Goal: Check status: Verify the current state of an ongoing process or item

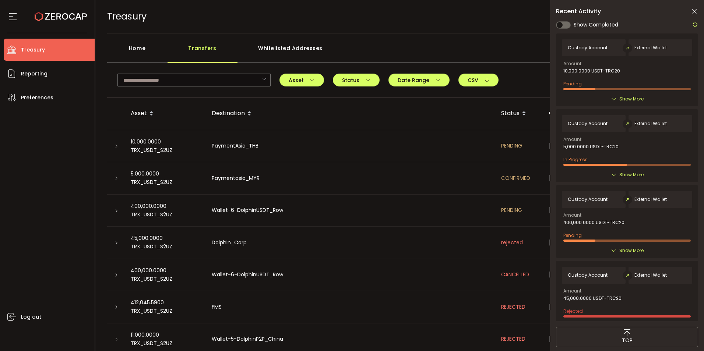
click at [137, 51] on div "Home" at bounding box center [137, 52] width 60 height 22
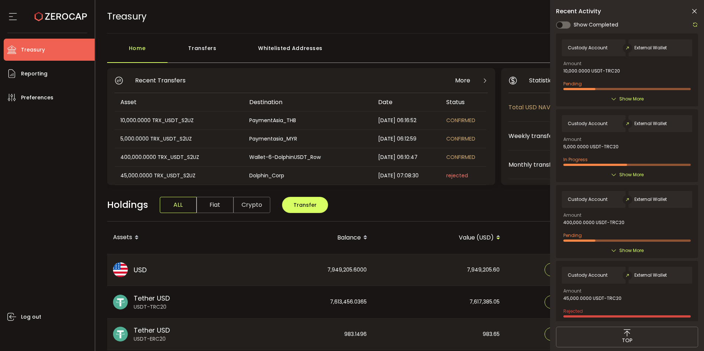
click at [149, 120] on div "10,000.0000 TRX_USDT_S2UZ" at bounding box center [179, 120] width 128 height 8
click at [132, 119] on div "10,000.0000 TRX_USDT_S2UZ" at bounding box center [179, 120] width 128 height 8
click at [465, 122] on span "CONFIRMED" at bounding box center [460, 120] width 29 height 7
click at [210, 44] on div "Transfers" at bounding box center [203, 52] width 70 height 22
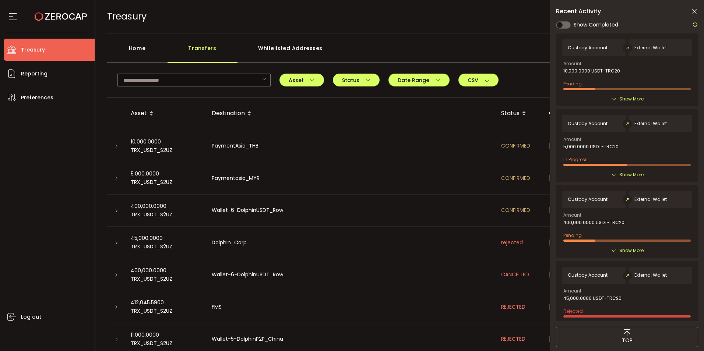
click at [115, 148] on icon at bounding box center [116, 146] width 4 height 4
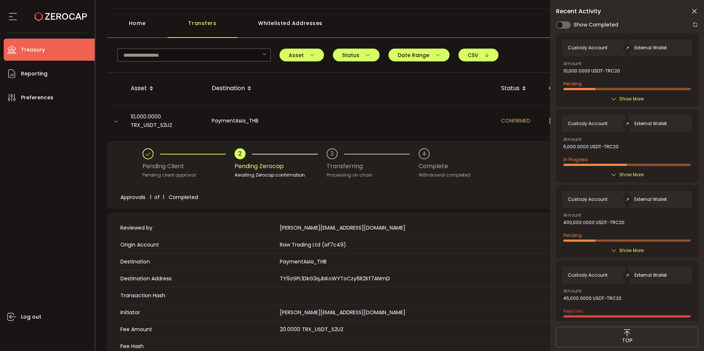
scroll to position [74, 0]
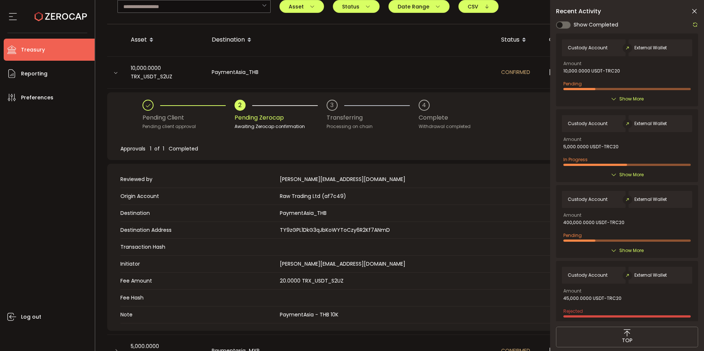
click at [306, 251] on td "Transaction Hash" at bounding box center [398, 247] width 557 height 17
click at [306, 251] on span at bounding box center [478, 247] width 397 height 8
click at [306, 250] on span at bounding box center [478, 247] width 397 height 8
drag, startPoint x: 306, startPoint y: 250, endPoint x: 281, endPoint y: 245, distance: 25.3
click at [281, 245] on span at bounding box center [478, 247] width 397 height 8
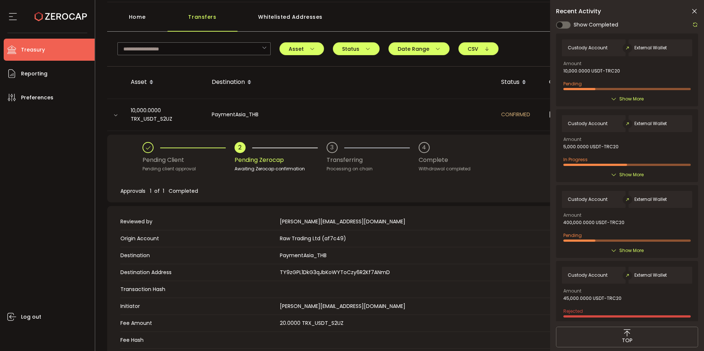
scroll to position [0, 0]
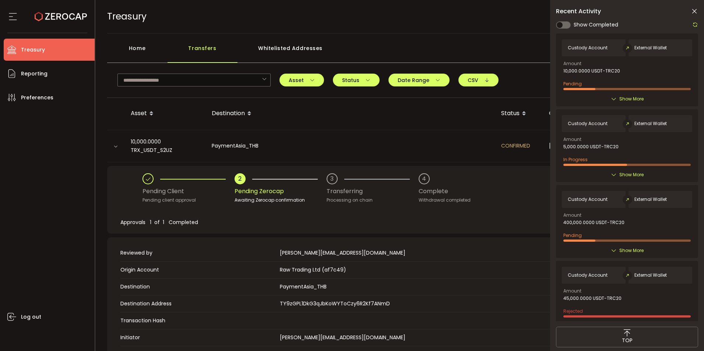
click at [117, 147] on icon at bounding box center [115, 146] width 4 height 4
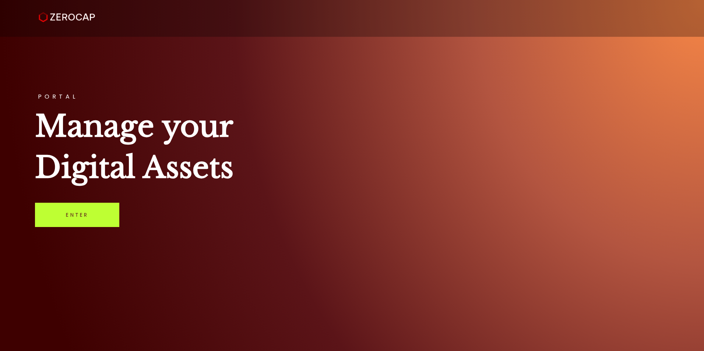
click at [77, 215] on link "Enter" at bounding box center [77, 215] width 84 height 24
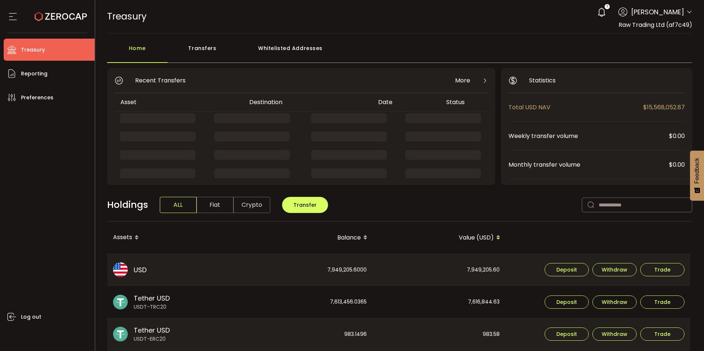
click at [198, 47] on div "Transfers" at bounding box center [203, 52] width 70 height 22
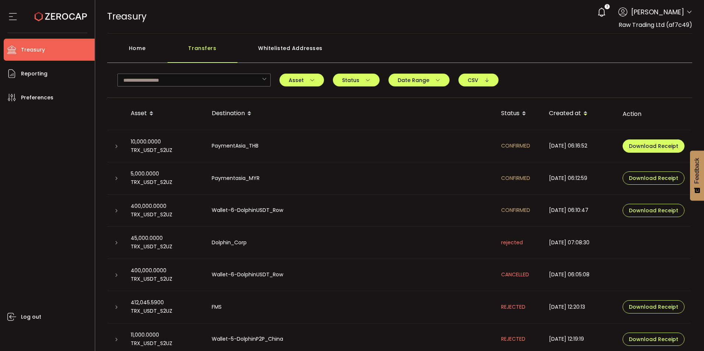
click at [650, 147] on span "Download Receipt" at bounding box center [653, 146] width 49 height 5
click at [116, 145] on icon at bounding box center [116, 146] width 4 height 4
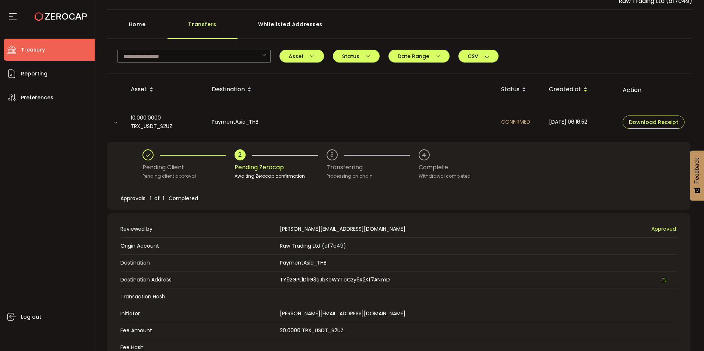
scroll to position [37, 0]
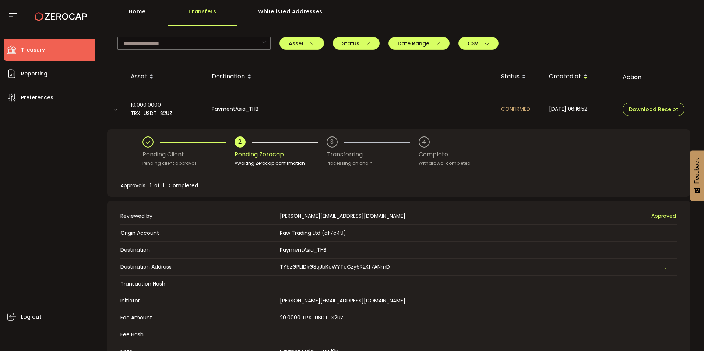
click at [115, 109] on icon at bounding box center [115, 110] width 4 height 4
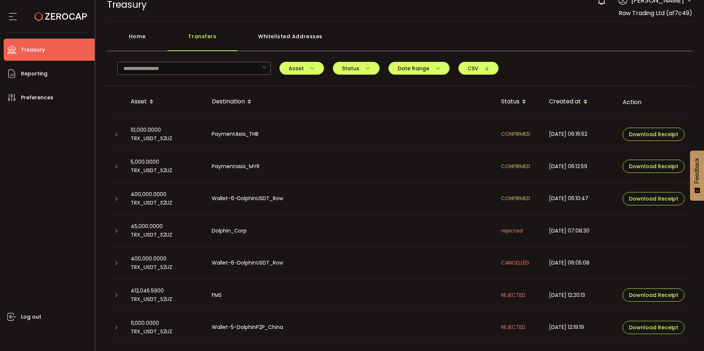
scroll to position [0, 0]
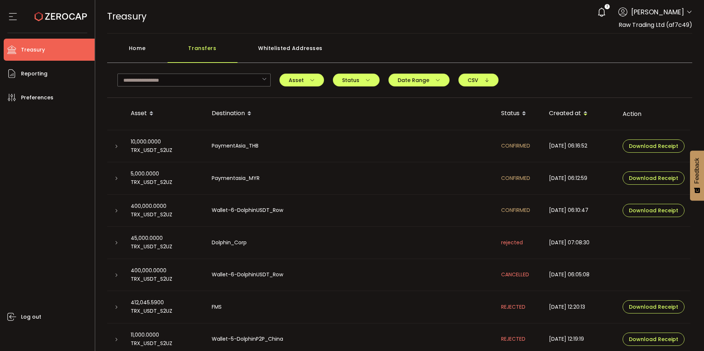
click at [524, 61] on div "Home Transfers Whitelisted Addresses" at bounding box center [400, 52] width 586 height 22
click at [397, 34] on main "Home Transfers Whitelisted Addresses 0xF76fc643730053b8D05e18792af290424D5fC999…" at bounding box center [399, 210] width 609 height 353
click at [118, 149] on div at bounding box center [116, 146] width 6 height 7
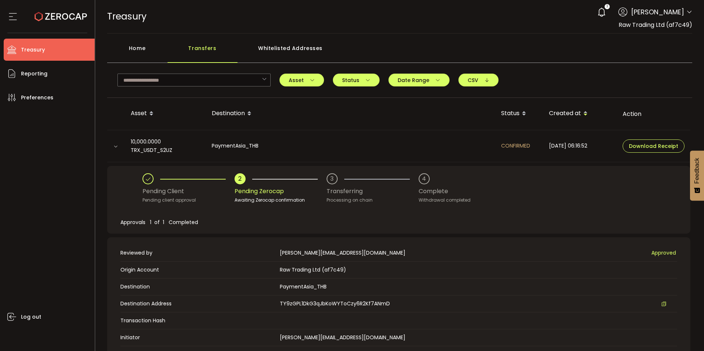
click at [117, 148] on icon at bounding box center [115, 146] width 4 height 4
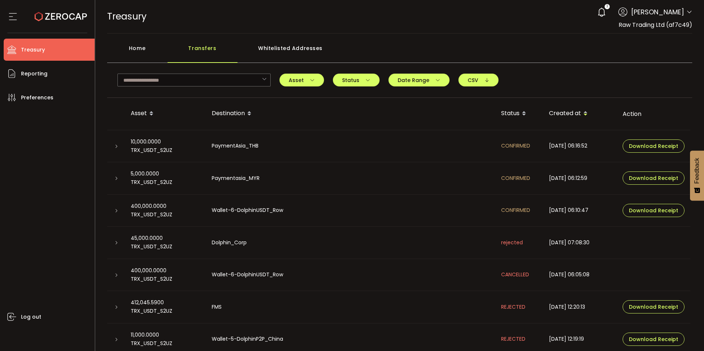
drag, startPoint x: 450, startPoint y: 191, endPoint x: 449, endPoint y: 186, distance: 5.8
click at [450, 190] on td "Paymentasia_MYR" at bounding box center [351, 178] width 290 height 32
click at [410, 133] on td "PaymentAsia_THB" at bounding box center [351, 146] width 290 height 32
drag, startPoint x: 159, startPoint y: 143, endPoint x: 529, endPoint y: 212, distance: 375.5
click at [529, 212] on tbody "10,000.0000 TRX_USDT_S2UZ PaymentAsia_THB CONFIRMED 2025-10-02 06:16:52 Downloa…" at bounding box center [398, 243] width 583 height 226
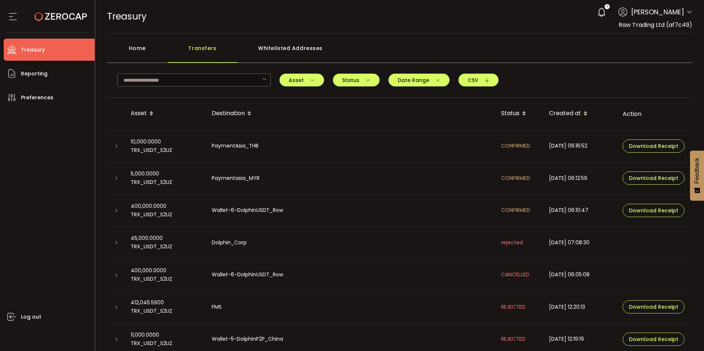
drag, startPoint x: 529, startPoint y: 212, endPoint x: 482, endPoint y: 238, distance: 53.4
click at [483, 237] on td "Dolphin_Corp" at bounding box center [351, 243] width 290 height 32
click at [115, 144] on icon at bounding box center [116, 146] width 4 height 4
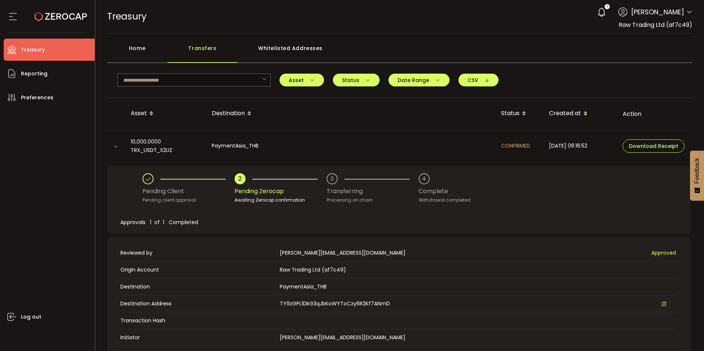
scroll to position [111, 0]
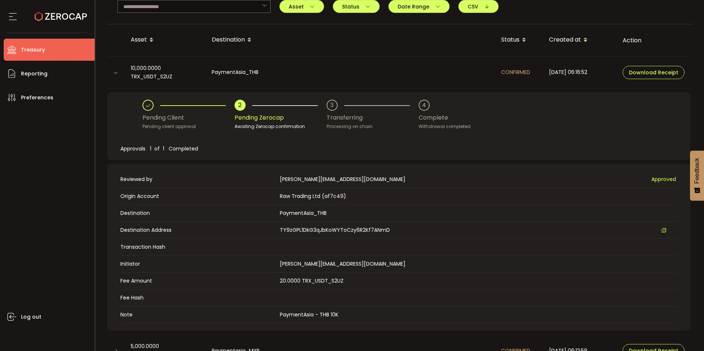
click at [113, 73] on icon at bounding box center [115, 73] width 4 height 4
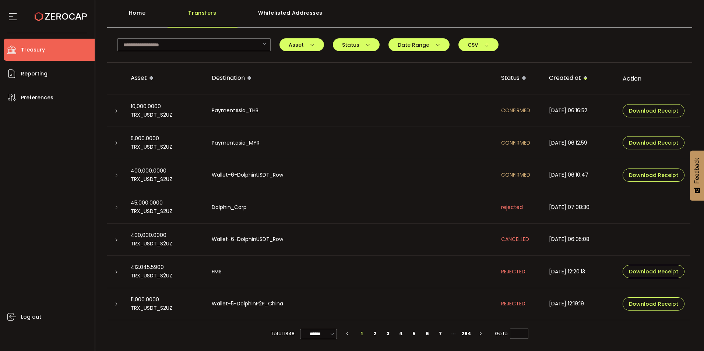
scroll to position [35, 0]
click at [406, 133] on td "Paymentasia_MYR" at bounding box center [351, 143] width 290 height 32
click at [137, 9] on div "Home" at bounding box center [137, 17] width 60 height 22
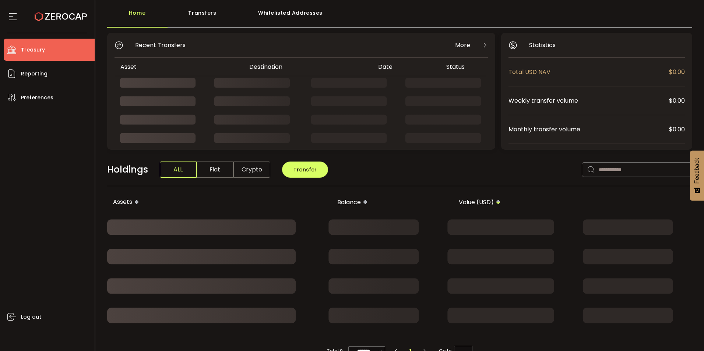
click at [193, 13] on div "Transfers" at bounding box center [203, 17] width 70 height 22
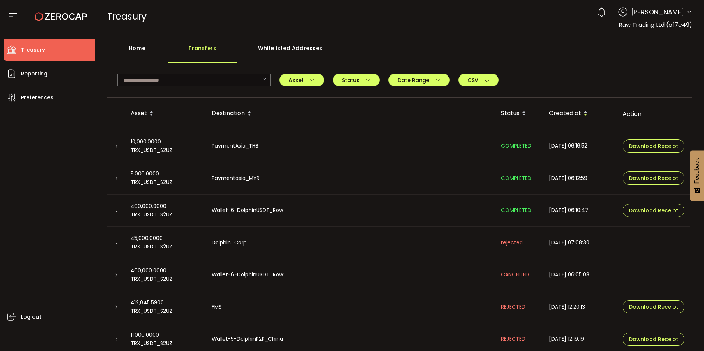
click at [116, 147] on icon at bounding box center [116, 146] width 4 height 4
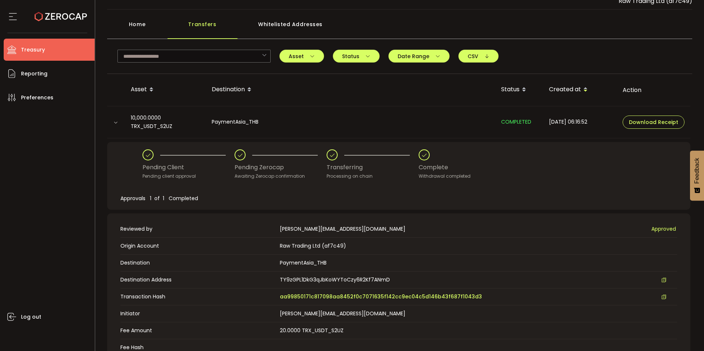
scroll to position [37, 0]
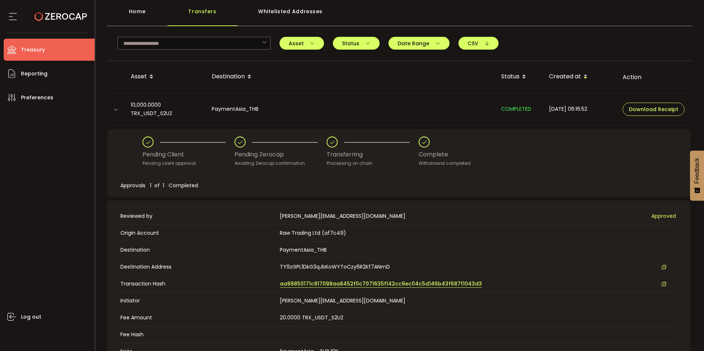
click at [305, 286] on span "aa99850171c817098aa8452f0c7071635f142cc9ec04c5d146b43f687f1043d3" at bounding box center [381, 284] width 202 height 8
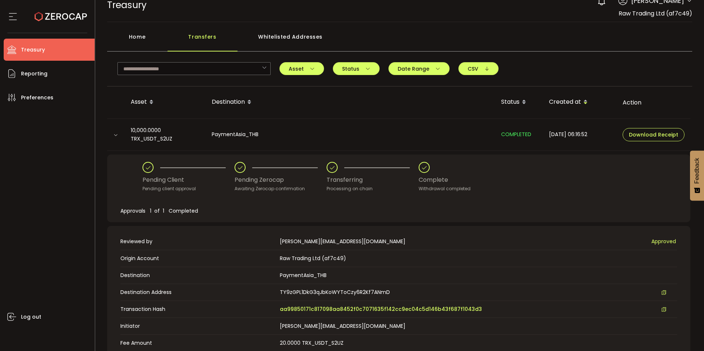
scroll to position [0, 0]
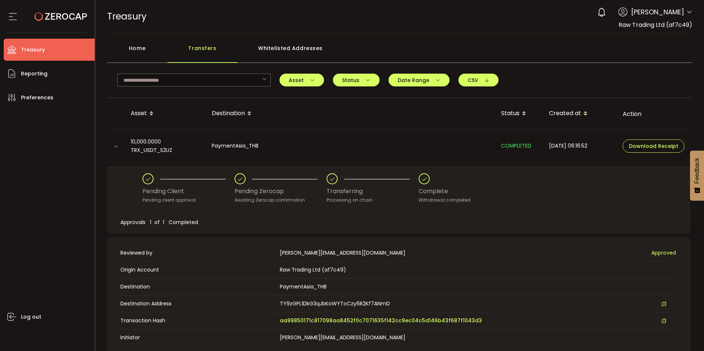
click at [115, 150] on td at bounding box center [116, 146] width 18 height 32
click at [115, 146] on icon at bounding box center [115, 146] width 4 height 4
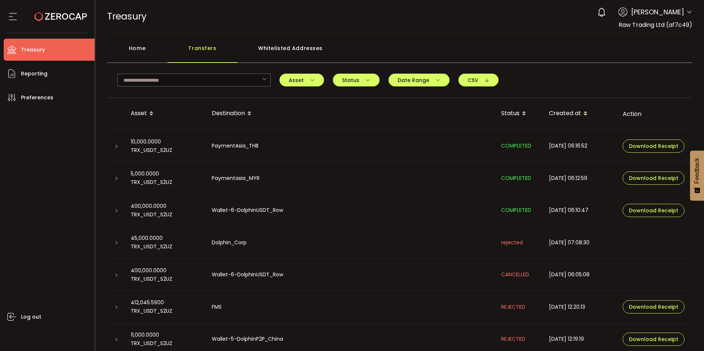
click at [117, 179] on icon at bounding box center [116, 178] width 4 height 4
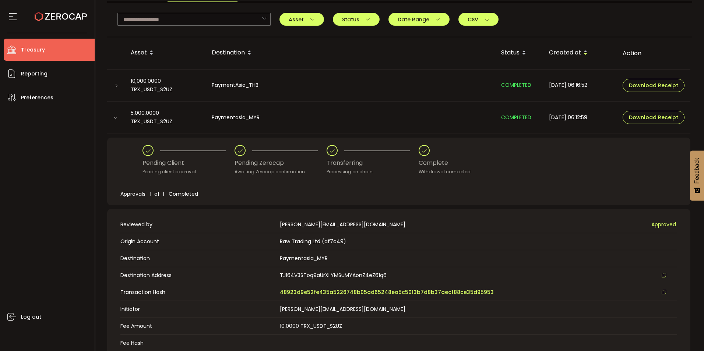
scroll to position [74, 0]
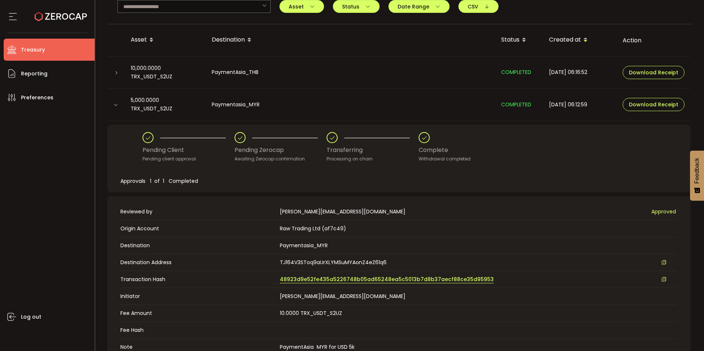
click at [328, 279] on span "48923d9e52fe435a5226748b05ad65248ea5c5013b7d8b37aecf88ce35d95953" at bounding box center [387, 280] width 214 height 8
click at [115, 105] on icon at bounding box center [115, 105] width 4 height 4
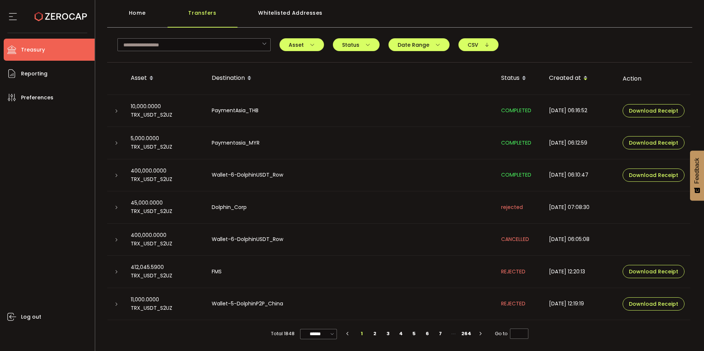
click at [115, 176] on icon at bounding box center [116, 175] width 4 height 4
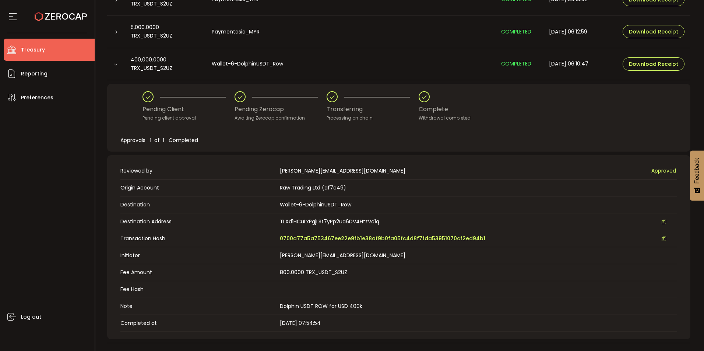
scroll to position [147, 0]
click at [310, 239] on span "0700a77a5a753467ee22e9fb1e38af9b0fa05fc4d8f7fda53951070cf2ed94b1" at bounding box center [383, 238] width 206 height 8
